Goal: Task Accomplishment & Management: Complete application form

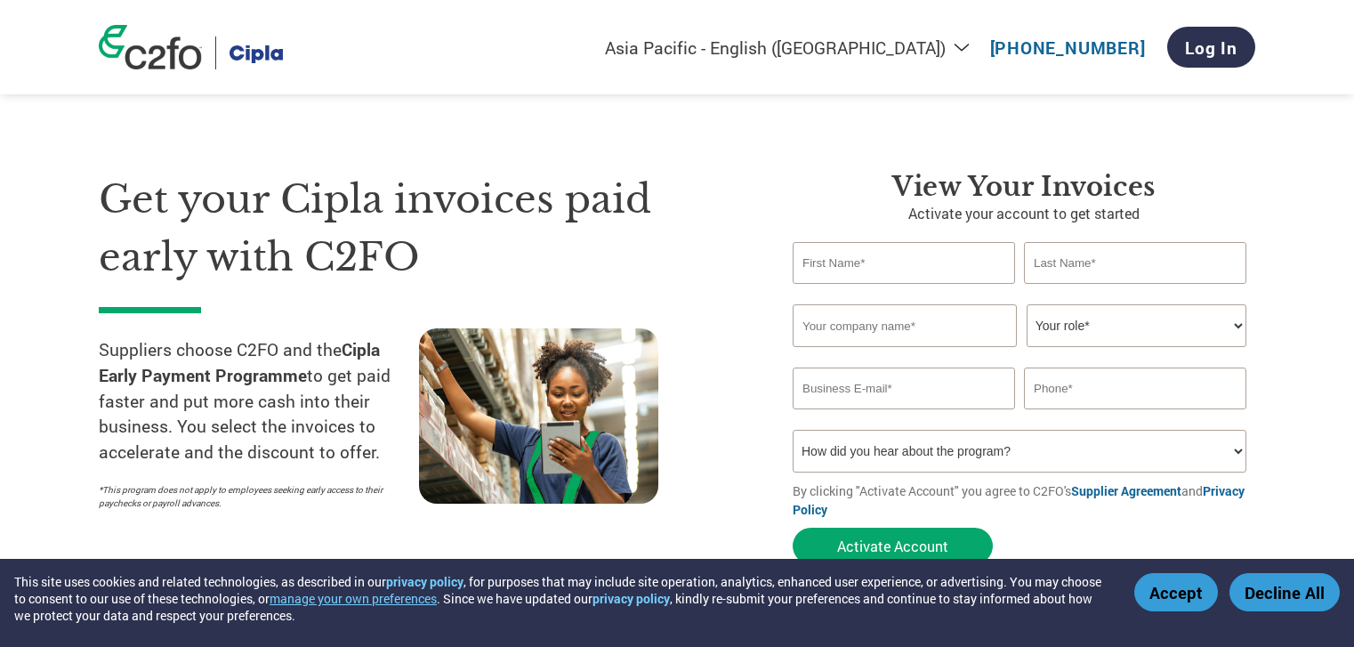
select select "en-IN"
click at [910, 335] on input "text" at bounding box center [905, 325] width 224 height 43
type input "HEXA ANALTICAL LABORATORIES"
click at [1027, 304] on select "Your role* CFO Controller Credit Manager Finance Director Treasurer CEO Preside…" at bounding box center [1137, 325] width 220 height 43
click at [1138, 327] on select "Your role* CFO Controller Credit Manager Finance Director Treasurer CEO Preside…" at bounding box center [1137, 325] width 220 height 43
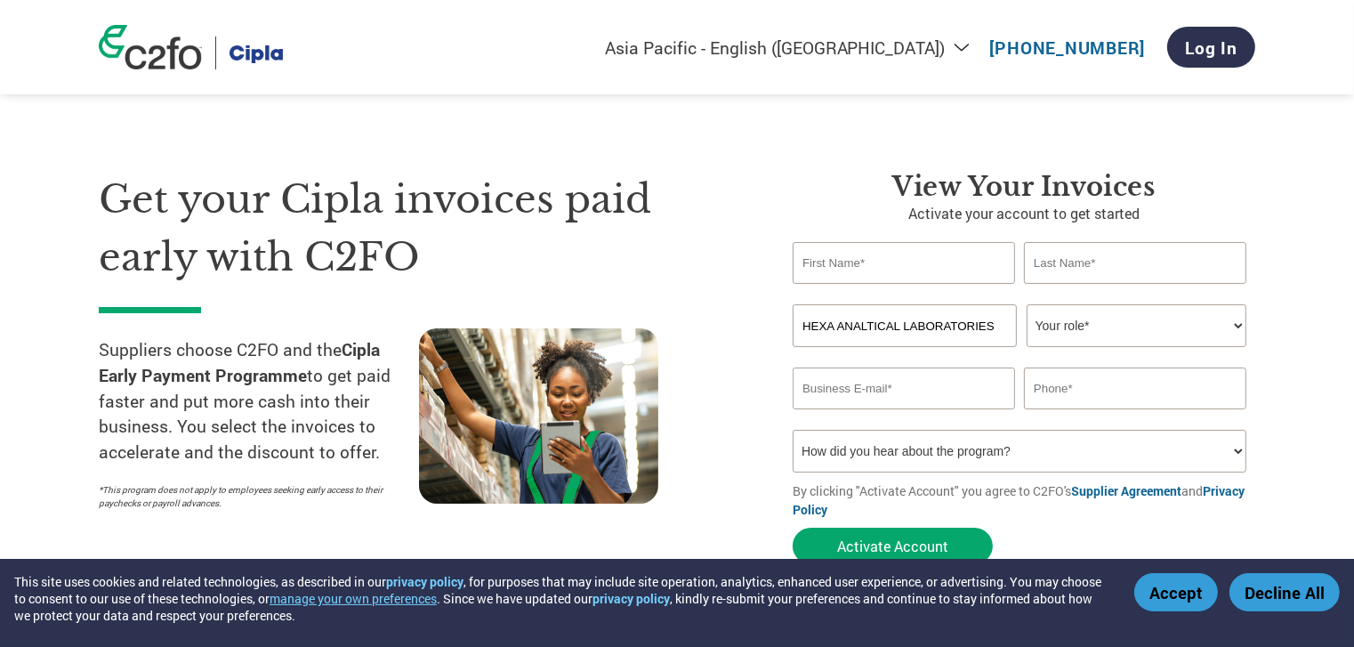
click at [890, 393] on input "email" at bounding box center [904, 389] width 222 height 42
click at [793, 430] on select "How did you hear about the program? Received a letter Email Social Media Online…" at bounding box center [1020, 451] width 454 height 43
select select "Email"
click option "Email" at bounding box center [0, 0] width 0 height 0
click at [793, 430] on select "How did you hear about the program? Received a letter Email Social Media Online…" at bounding box center [1020, 451] width 454 height 43
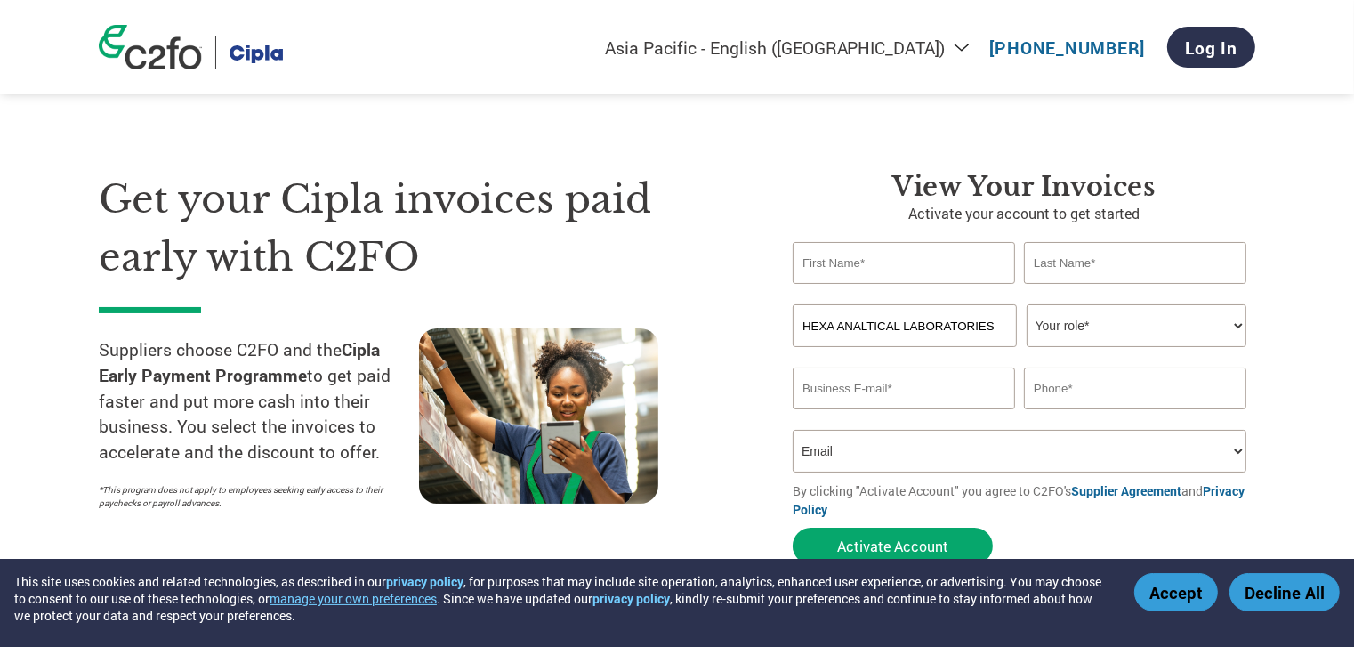
click at [880, 444] on select "How did you hear about the program? Received a letter Email Social Media Online…" at bounding box center [1020, 451] width 454 height 43
click at [793, 430] on select "How did you hear about the program? Received a letter Email Social Media Online…" at bounding box center [1020, 451] width 454 height 43
click at [1314, 428] on section "Get your Cipla invoices paid early with C2FO Suppliers choose C2FO and the Cipl…" at bounding box center [677, 350] width 1354 height 559
click at [936, 274] on input "text" at bounding box center [904, 263] width 222 height 42
click at [1027, 304] on select "Your role* CFO Controller Credit Manager Finance Director Treasurer CEO Preside…" at bounding box center [1137, 325] width 220 height 43
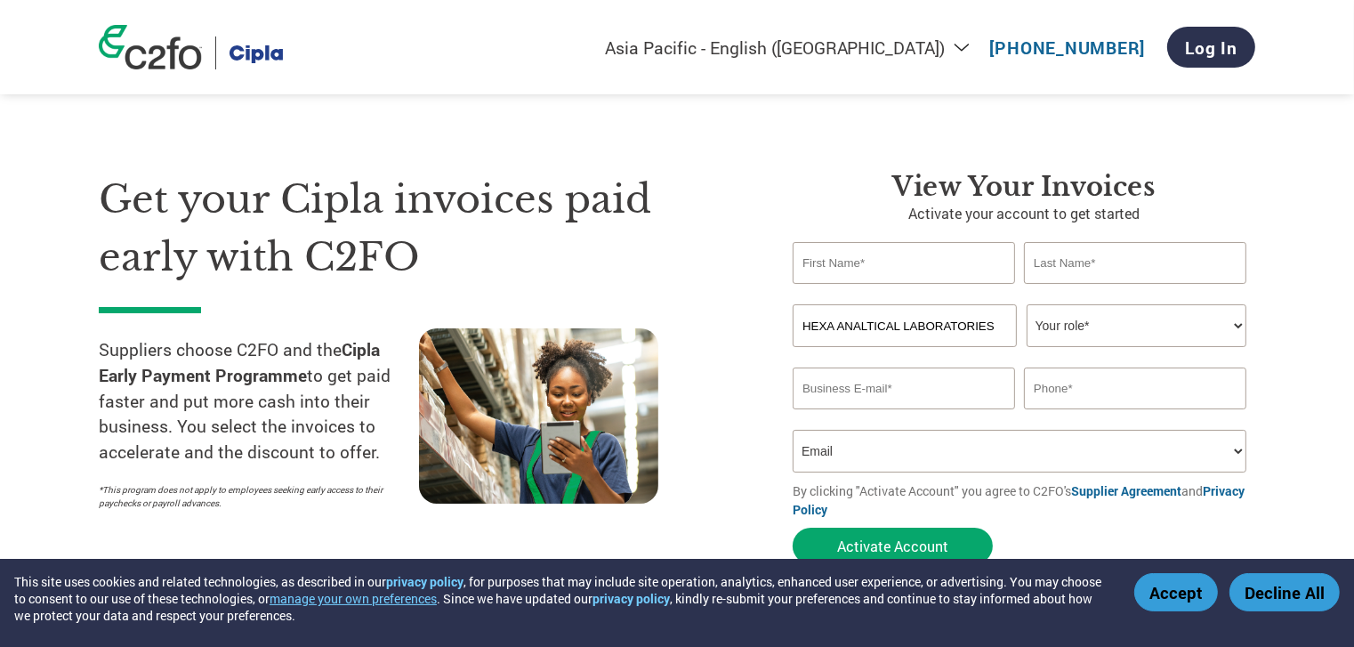
select select "ACCOUNTING"
click option "Accounting" at bounding box center [0, 0] width 0 height 0
click at [1027, 304] on select "Your role* CFO Controller Credit Manager Finance Director Treasurer CEO Preside…" at bounding box center [1137, 325] width 220 height 43
drag, startPoint x: 1146, startPoint y: 333, endPoint x: 1282, endPoint y: 389, distance: 147.2
click at [1282, 390] on section "Get your Cipla invoices paid early with C2FO Suppliers choose C2FO and the Cipl…" at bounding box center [677, 350] width 1354 height 559
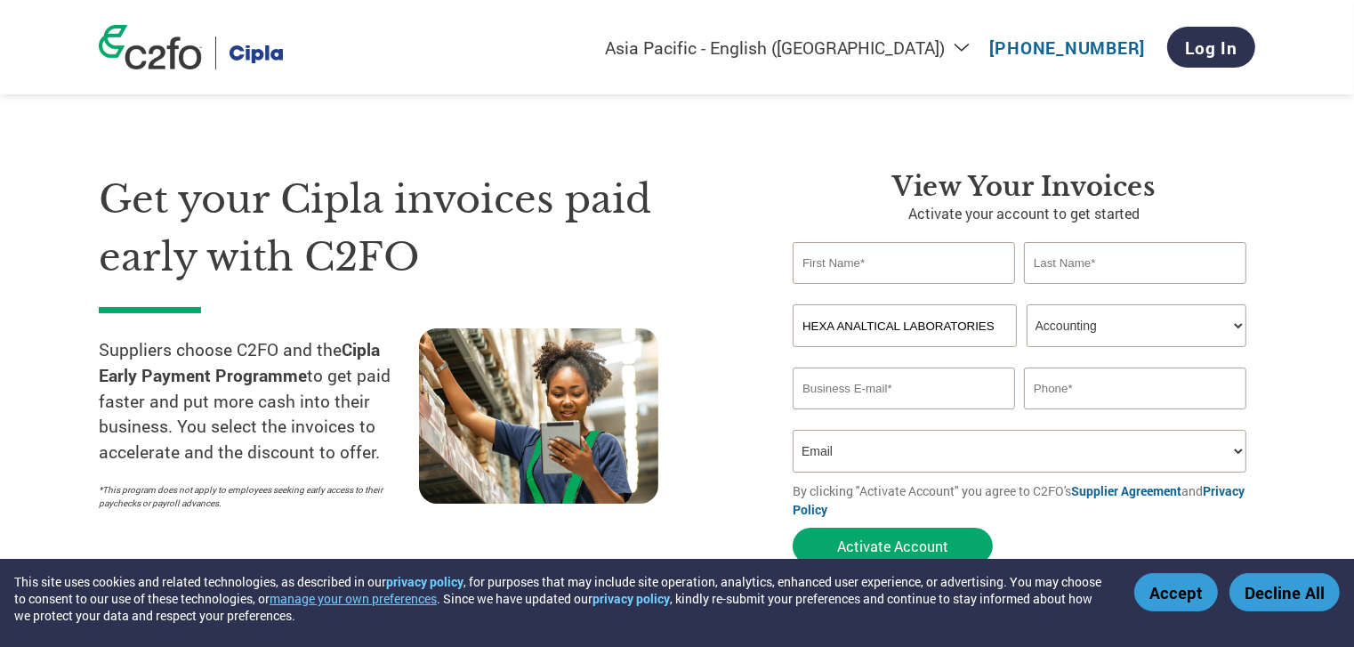
click at [1027, 304] on select "Your role* CFO Controller Credit Manager Finance Director Treasurer CEO Preside…" at bounding box center [1137, 325] width 220 height 43
click at [1267, 315] on section "Get your Cipla invoices paid early with C2FO Suppliers choose C2FO and the Cipl…" at bounding box center [677, 350] width 1354 height 559
select select "en-IN"
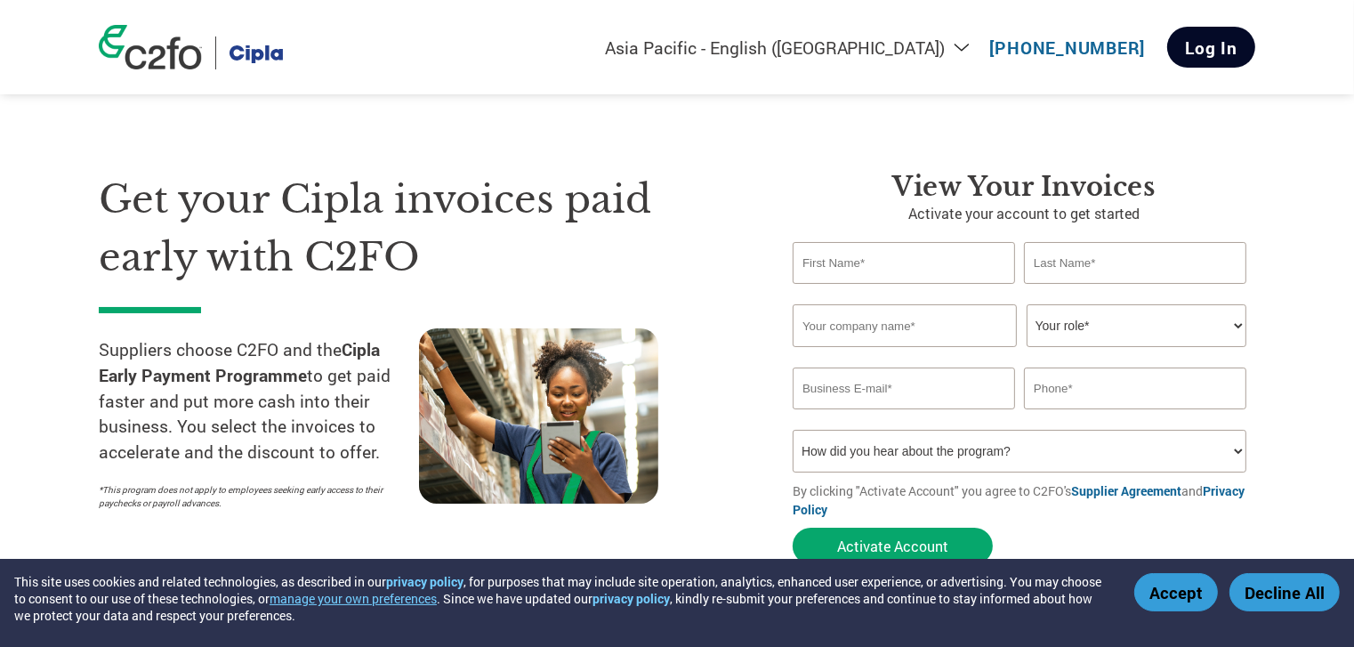
click at [1202, 41] on link "Log In" at bounding box center [1212, 47] width 88 height 41
select select "en-IN"
click at [863, 336] on input "text" at bounding box center [905, 325] width 224 height 43
click at [793, 430] on select "How did you hear about the program? Received a letter Email Social Media Online…" at bounding box center [1020, 451] width 454 height 43
click at [1335, 213] on section "Get your Cipla invoices paid early with C2FO Suppliers choose C2FO and the Cipl…" at bounding box center [677, 350] width 1354 height 559
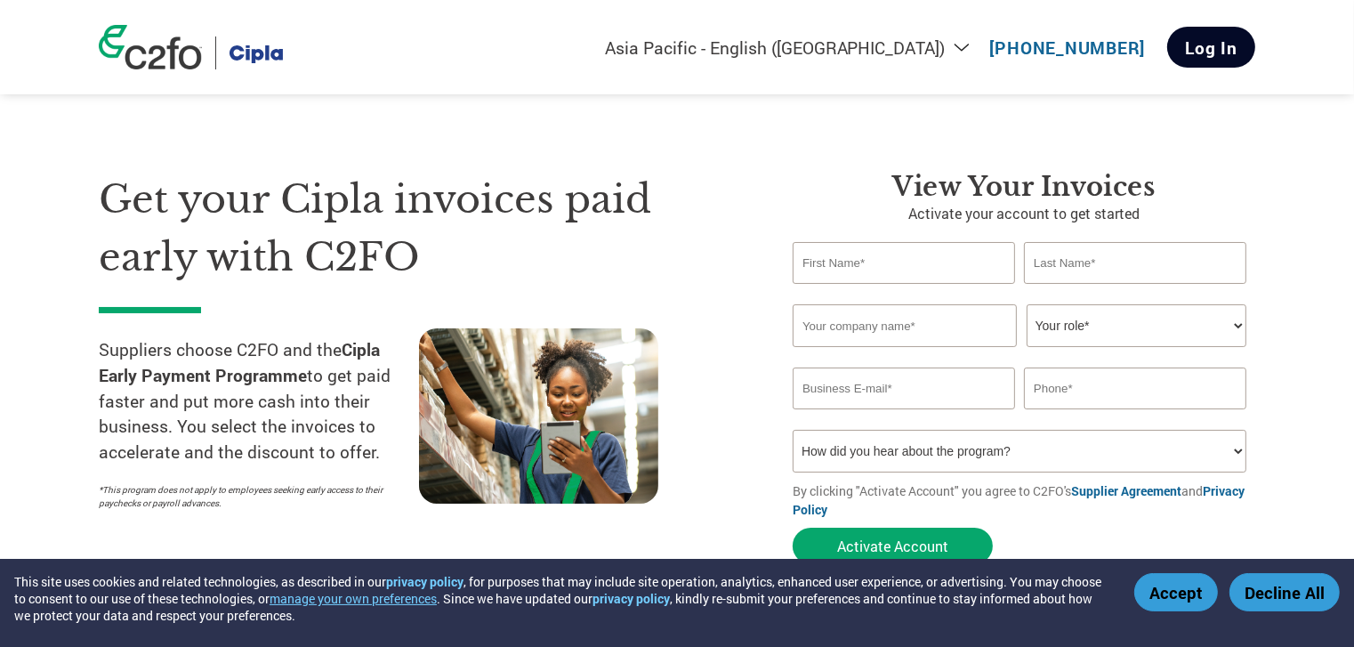
click at [1238, 38] on link "Log In" at bounding box center [1212, 47] width 88 height 41
select select "en-IN"
